Goal: Find specific page/section: Find specific page/section

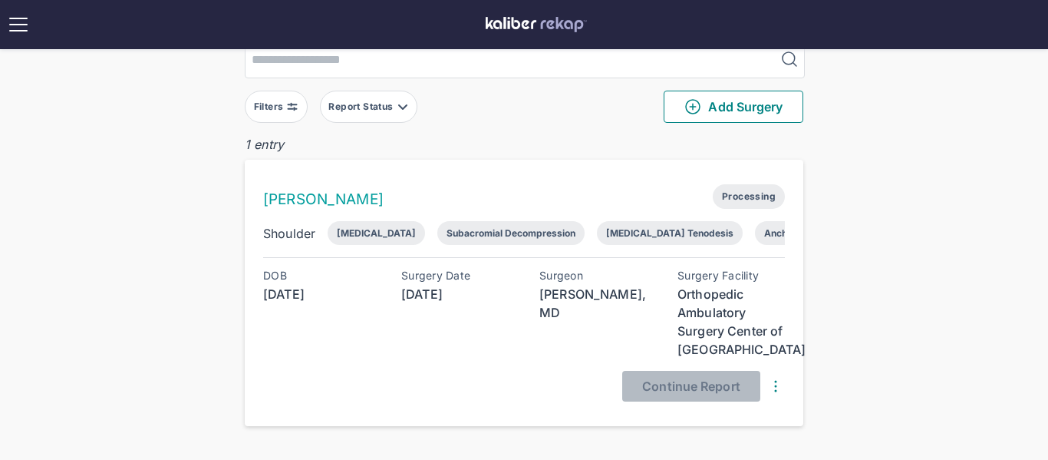
scroll to position [61, 0]
click at [153, 309] on div "Surgeries Filters Report Status Add Surgery 1 entry Andrea Talley Processing Sh…" at bounding box center [524, 193] width 1048 height 509
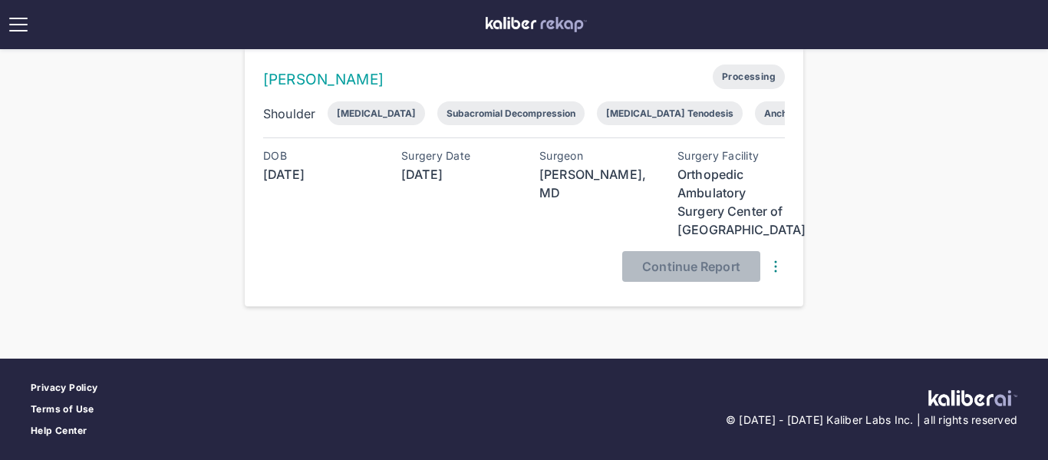
scroll to position [0, 0]
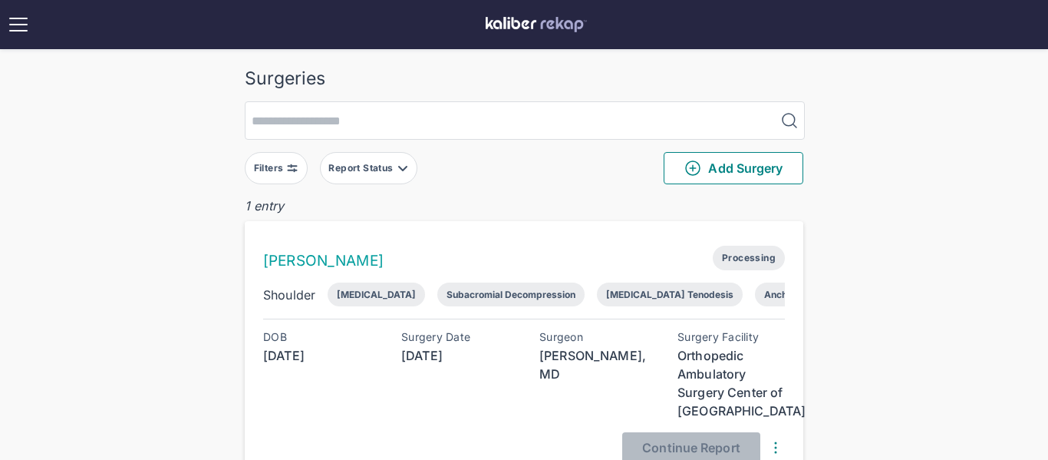
click at [461, 341] on div "Surgery Date" at bounding box center [454, 337] width 107 height 12
